Goal: Find specific page/section: Find specific page/section

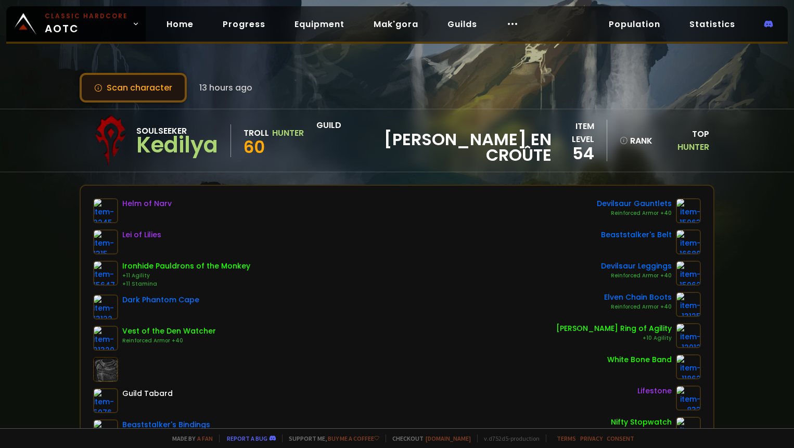
click at [125, 81] on button "Scan character" at bounding box center [133, 88] width 107 height 30
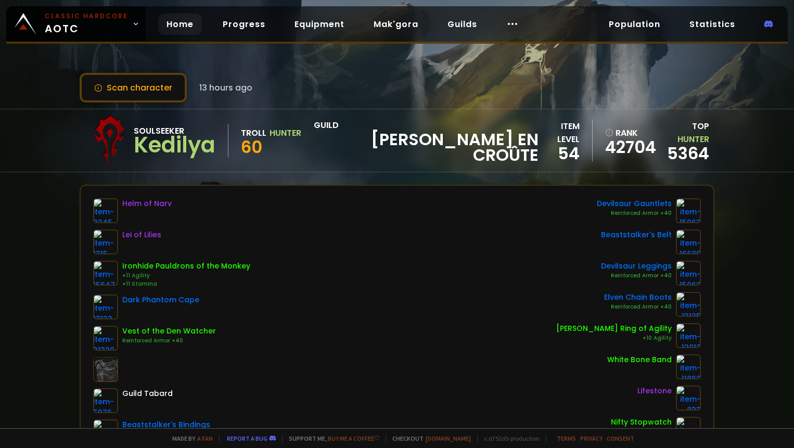
click at [184, 29] on link "Home" at bounding box center [180, 24] width 44 height 21
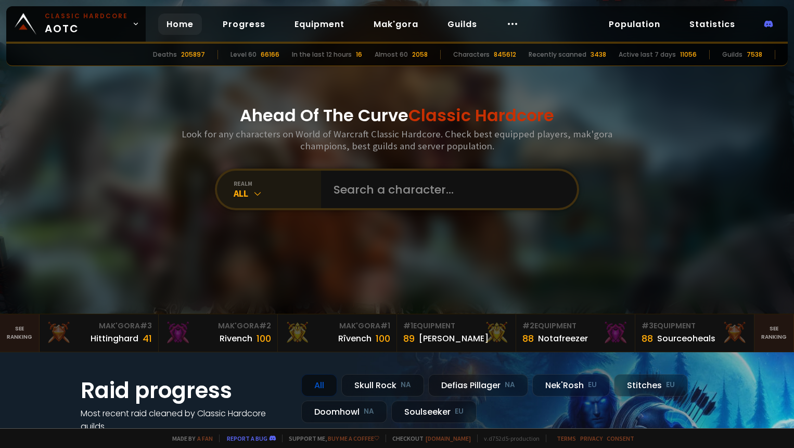
click at [246, 187] on div "realm" at bounding box center [277, 184] width 87 height 8
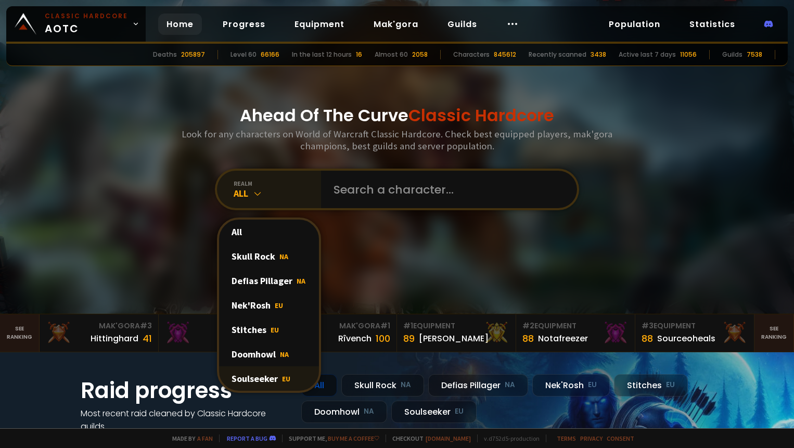
click at [249, 377] on div "Soulseeker EU" at bounding box center [269, 379] width 100 height 24
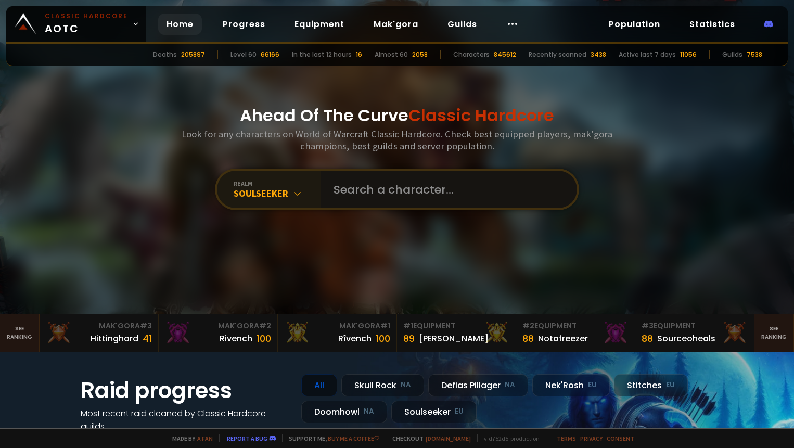
click at [399, 190] on input "text" at bounding box center [445, 189] width 237 height 37
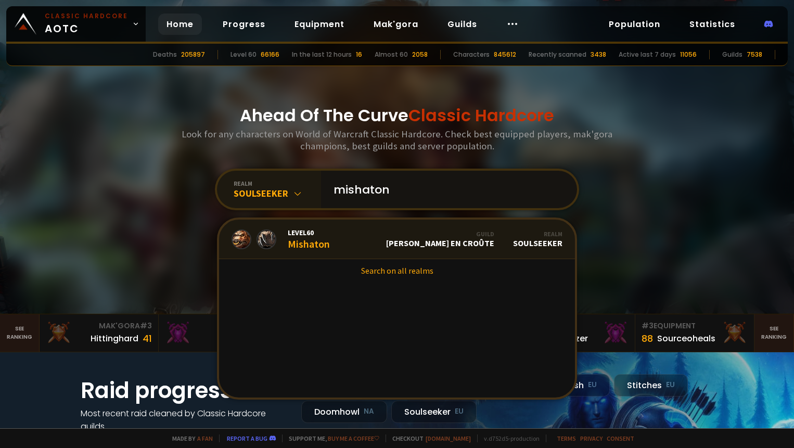
type input "mishaton"
click at [416, 244] on link "Level 60 Mishaton Guild [PERSON_NAME] en croûte Realm Soulseeker" at bounding box center [397, 240] width 356 height 40
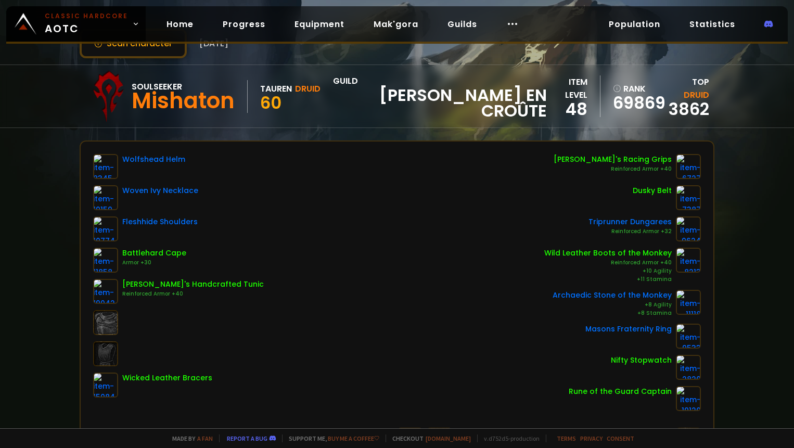
scroll to position [208, 0]
